Goal: Ask a question

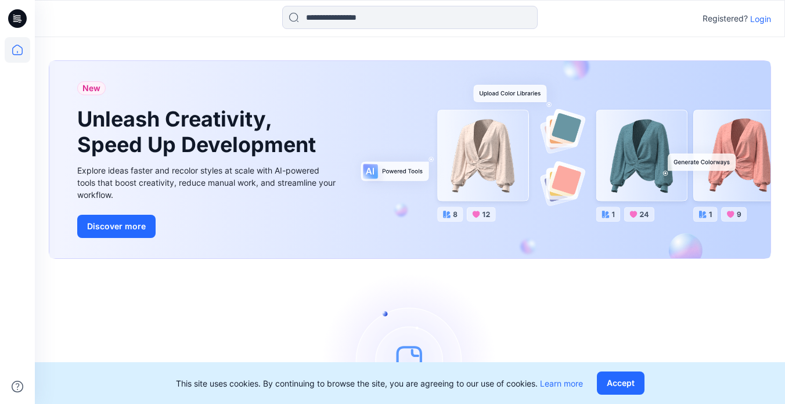
click at [761, 21] on p "Login" at bounding box center [760, 19] width 21 height 12
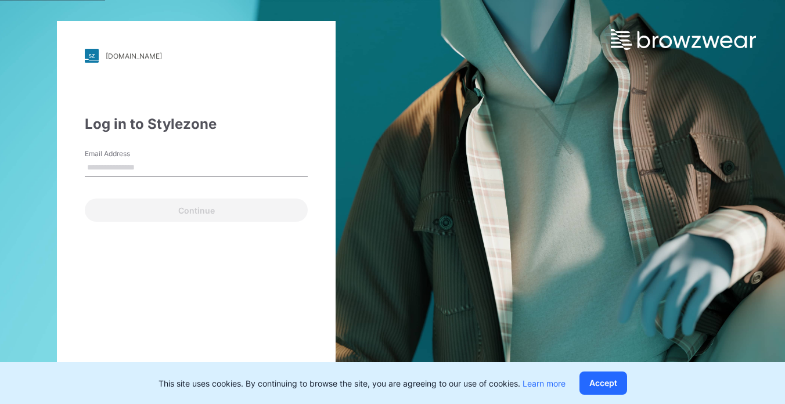
type input "**********"
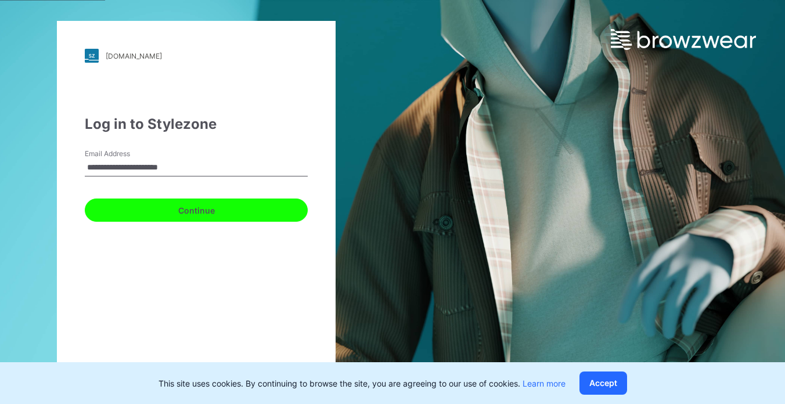
click at [221, 199] on button "Continue" at bounding box center [196, 210] width 223 height 23
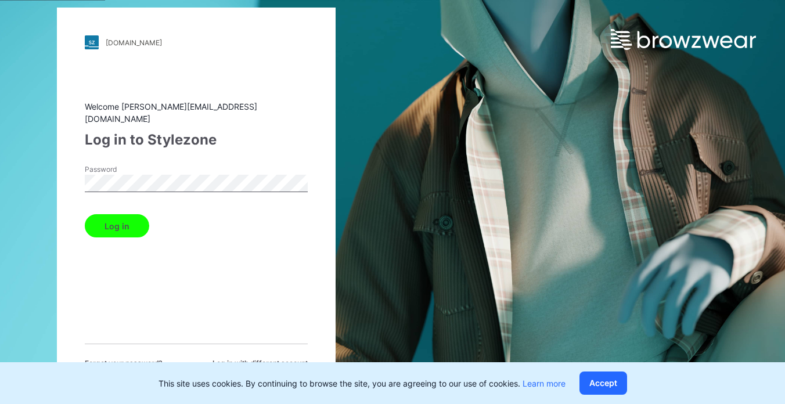
click at [113, 225] on button "Log in" at bounding box center [117, 225] width 64 height 23
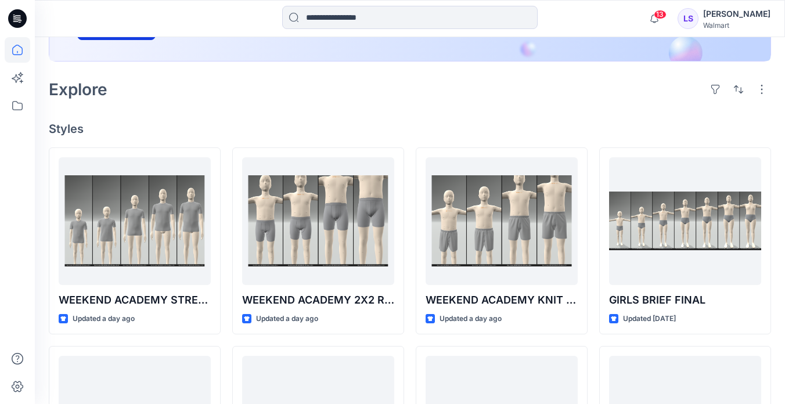
scroll to position [236, 0]
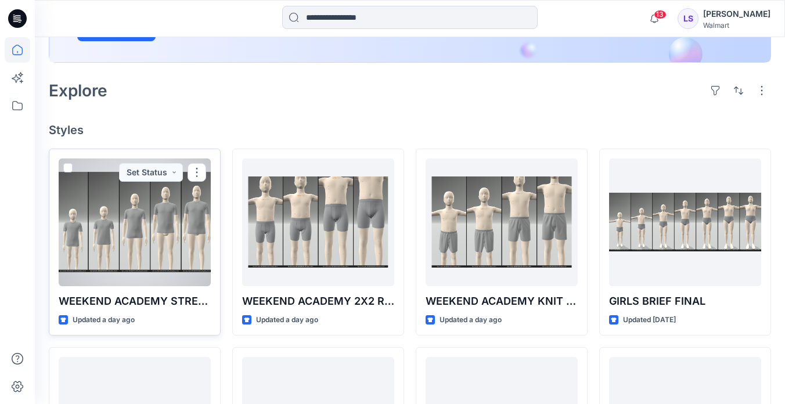
click at [158, 228] on div at bounding box center [135, 223] width 152 height 128
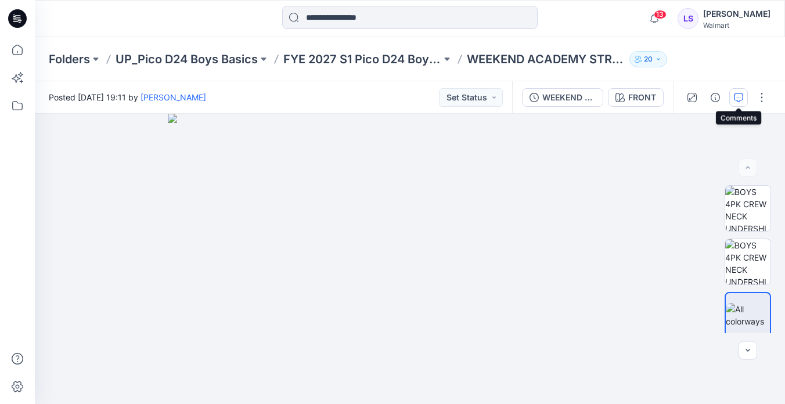
click at [741, 96] on icon "button" at bounding box center [739, 96] width 4 height 1
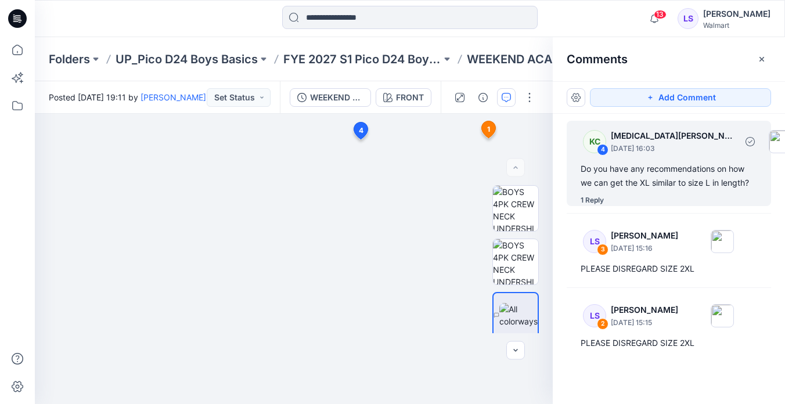
click at [600, 189] on div "Do you have any recommendations on how we can get the XL similar to size L in l…" at bounding box center [669, 176] width 177 height 28
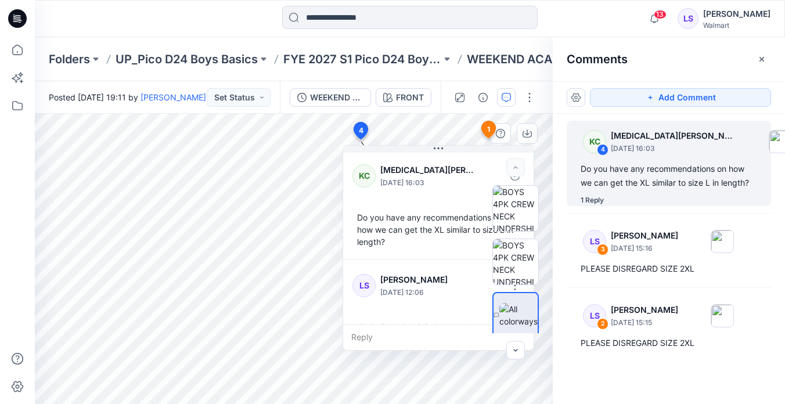
scroll to position [57, 0]
